Goal: Task Accomplishment & Management: Use online tool/utility

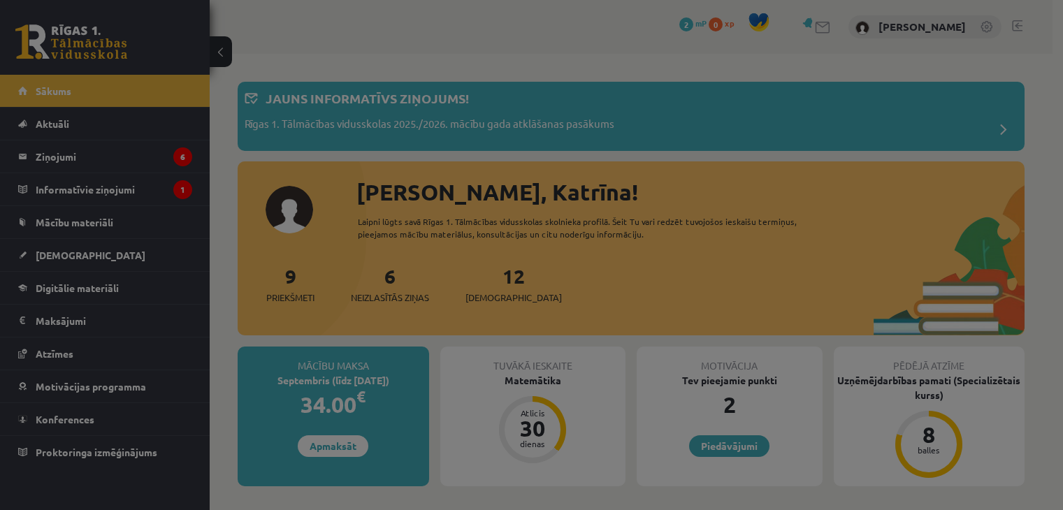
scroll to position [13, 0]
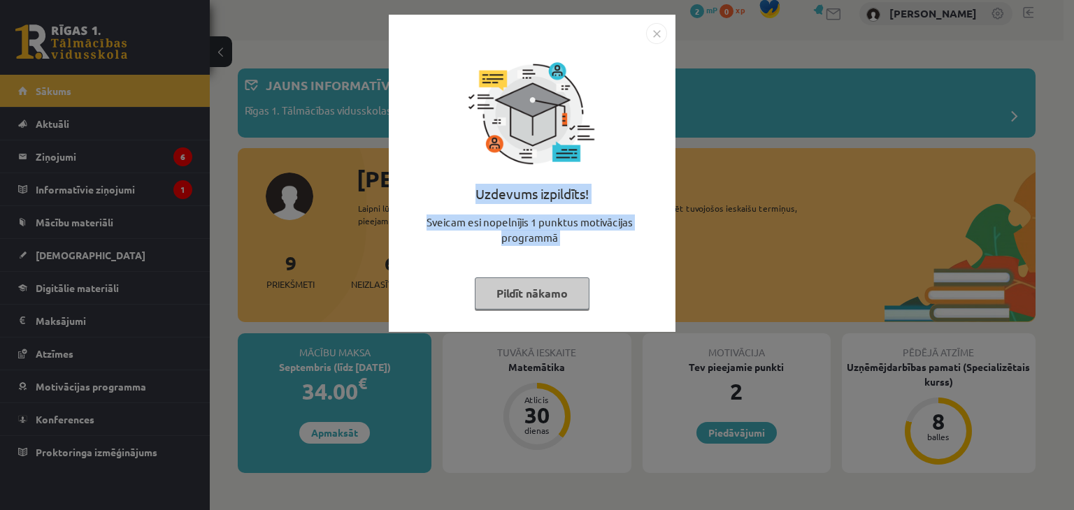
click at [1062, 108] on body "0 Dāvanas 2 mP 0 xp [PERSON_NAME] Sākums Aktuāli Kā mācīties eSKOLĀ Kontakti No…" at bounding box center [537, 242] width 1074 height 510
click at [521, 293] on button "Pildīt nākamo" at bounding box center [532, 293] width 115 height 32
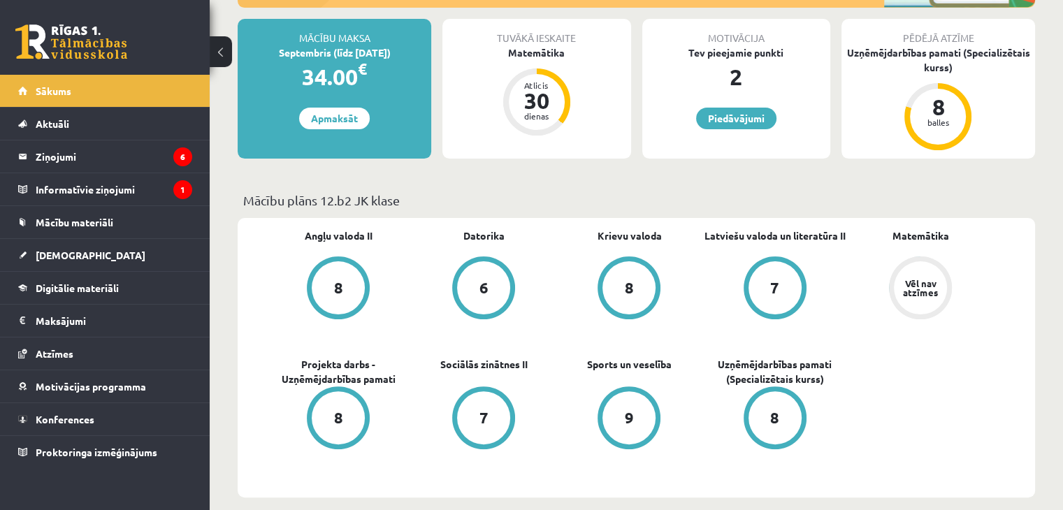
scroll to position [322, 0]
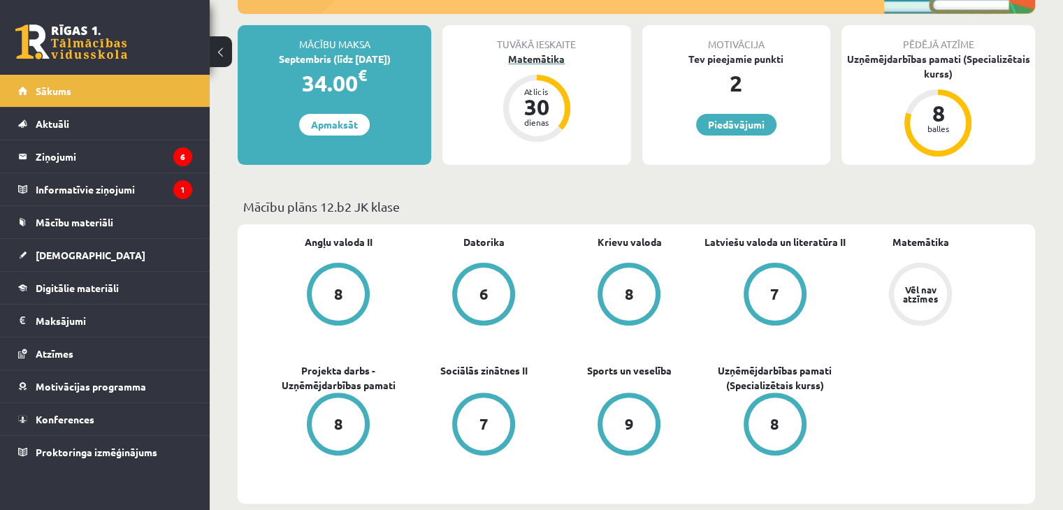
click at [556, 55] on div "Matemātika" at bounding box center [536, 59] width 188 height 15
